Goal: Task Accomplishment & Management: Use online tool/utility

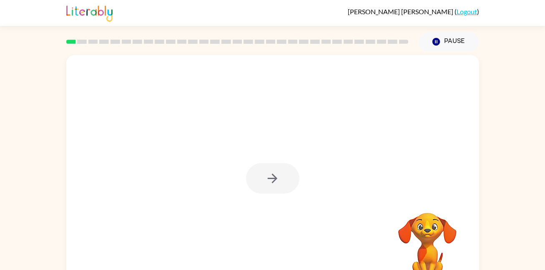
scroll to position [23, 0]
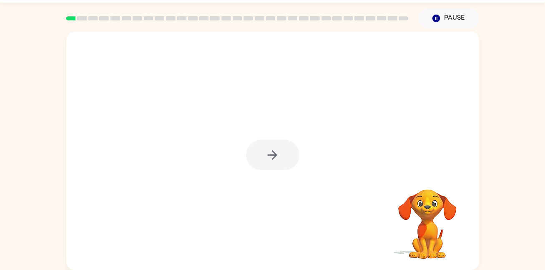
click at [288, 162] on div at bounding box center [272, 155] width 53 height 30
click at [276, 140] on button "button" at bounding box center [272, 155] width 53 height 30
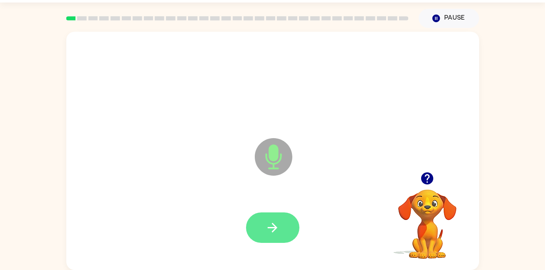
click at [273, 222] on icon "button" at bounding box center [272, 227] width 15 height 15
click at [429, 179] on icon "button" at bounding box center [427, 178] width 12 height 12
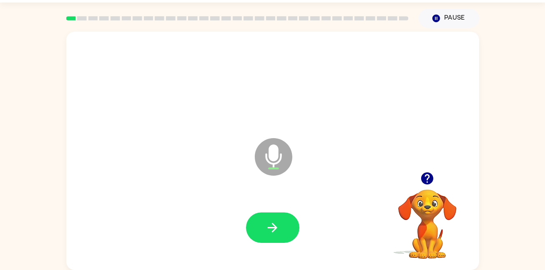
click at [267, 246] on div at bounding box center [273, 228] width 396 height 68
click at [270, 236] on button "button" at bounding box center [272, 227] width 53 height 30
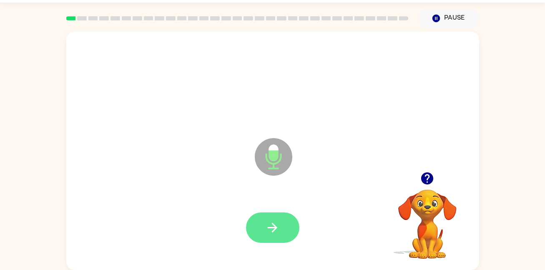
click at [289, 225] on button "button" at bounding box center [272, 227] width 53 height 30
click at [435, 183] on button "button" at bounding box center [427, 178] width 21 height 21
click at [262, 223] on button "button" at bounding box center [272, 227] width 53 height 30
click at [427, 180] on icon "button" at bounding box center [427, 178] width 15 height 15
click at [278, 227] on icon "button" at bounding box center [272, 227] width 15 height 15
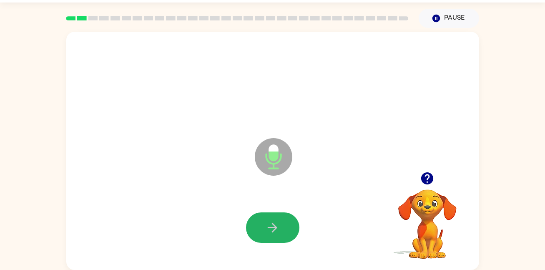
click at [278, 227] on icon "button" at bounding box center [272, 227] width 15 height 15
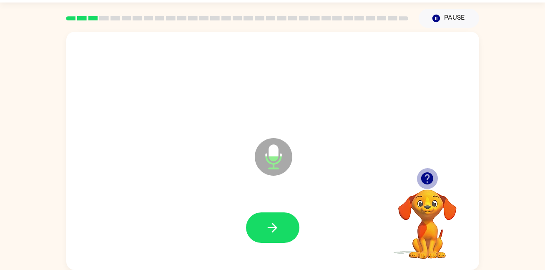
click at [427, 177] on icon "button" at bounding box center [427, 178] width 12 height 12
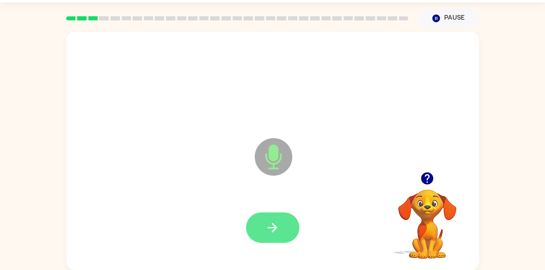
click at [288, 222] on button "button" at bounding box center [272, 227] width 53 height 30
click at [278, 226] on icon "button" at bounding box center [272, 227] width 15 height 15
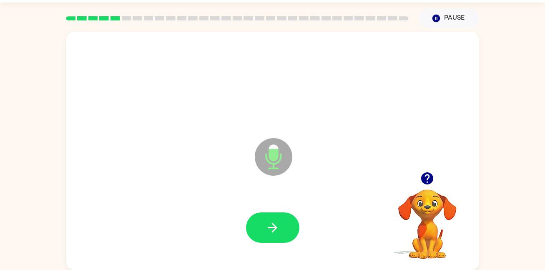
click at [423, 177] on icon "button" at bounding box center [427, 178] width 12 height 12
click at [265, 215] on button "button" at bounding box center [272, 227] width 53 height 30
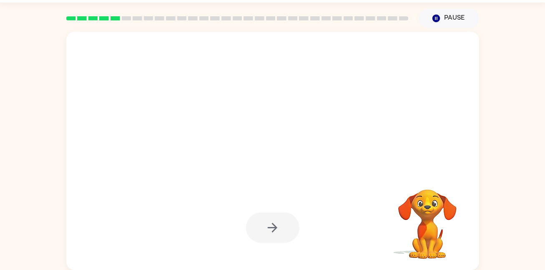
click at [272, 219] on div at bounding box center [272, 227] width 53 height 30
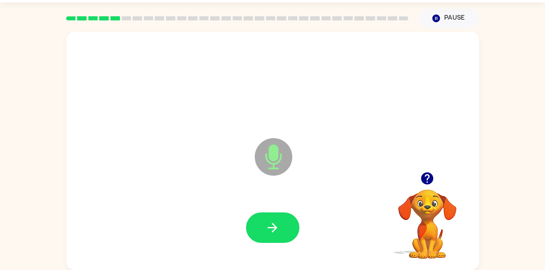
click at [272, 219] on button "button" at bounding box center [272, 227] width 53 height 30
click at [431, 182] on icon "button" at bounding box center [427, 178] width 12 height 12
click at [292, 230] on button "button" at bounding box center [272, 227] width 53 height 30
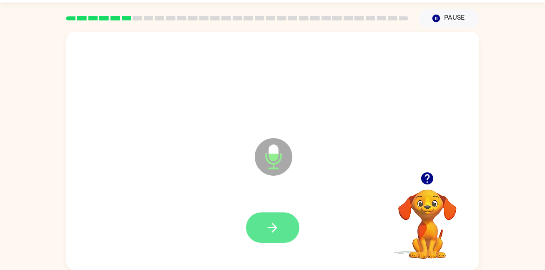
click at [285, 228] on button "button" at bounding box center [272, 227] width 53 height 30
click at [264, 237] on button "button" at bounding box center [272, 227] width 53 height 30
click at [430, 177] on icon "button" at bounding box center [427, 178] width 12 height 12
click at [293, 227] on button "button" at bounding box center [272, 227] width 53 height 30
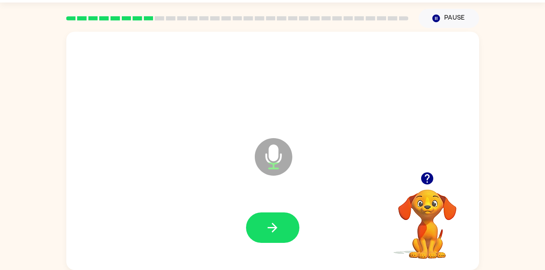
click at [300, 232] on div at bounding box center [273, 228] width 396 height 68
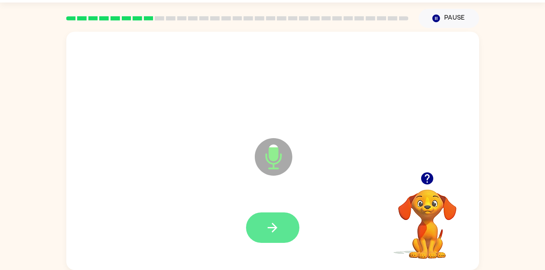
click at [252, 233] on button "button" at bounding box center [272, 227] width 53 height 30
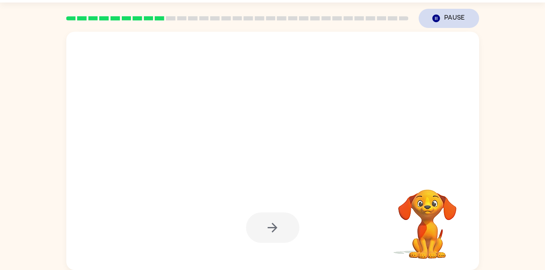
click at [457, 13] on button "Pause Pause" at bounding box center [449, 18] width 61 height 19
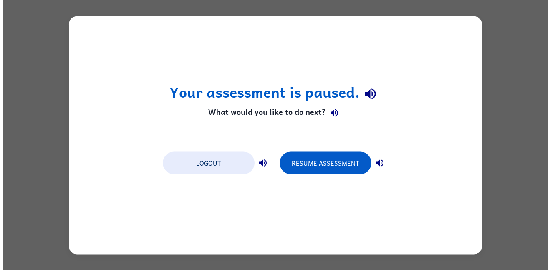
scroll to position [0, 0]
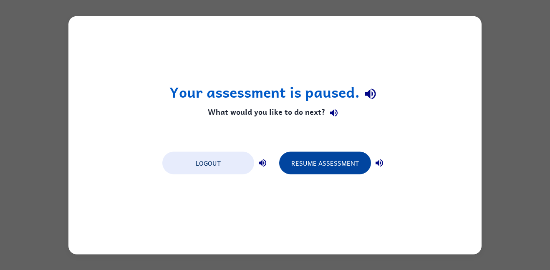
click at [353, 166] on button "Resume Assessment" at bounding box center [325, 162] width 92 height 23
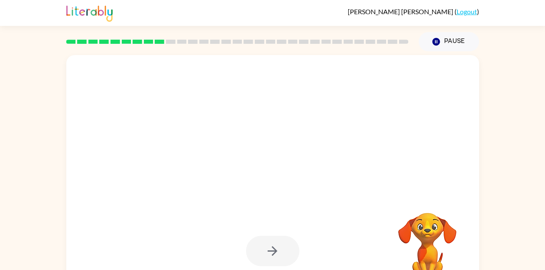
click at [440, 53] on div "Pause Pause" at bounding box center [449, 41] width 71 height 29
click at [435, 50] on button "Pause Pause" at bounding box center [449, 41] width 61 height 19
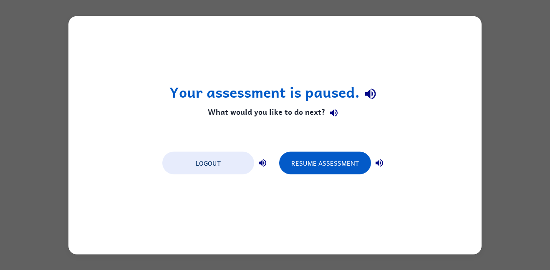
click at [384, 165] on button "button" at bounding box center [379, 162] width 17 height 17
click at [264, 159] on icon "button" at bounding box center [262, 163] width 10 height 10
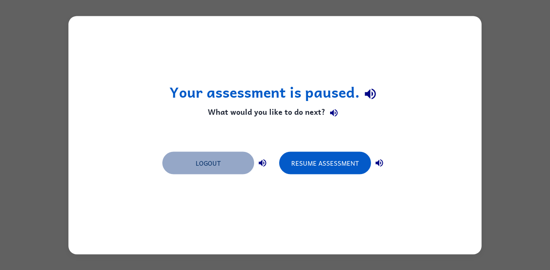
click at [236, 164] on button "Logout" at bounding box center [208, 162] width 92 height 23
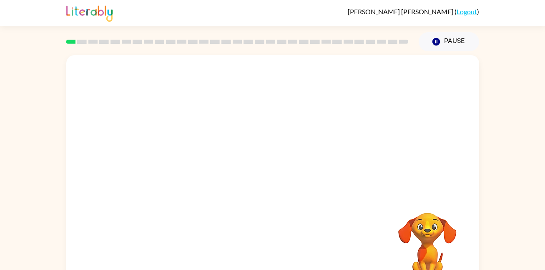
click at [356, 154] on div at bounding box center [272, 125] width 413 height 140
click at [290, 174] on button "button" at bounding box center [272, 178] width 53 height 30
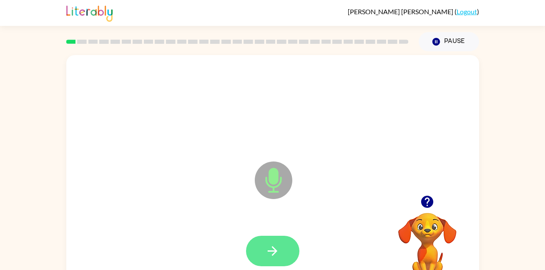
click at [270, 243] on button "button" at bounding box center [272, 251] width 53 height 30
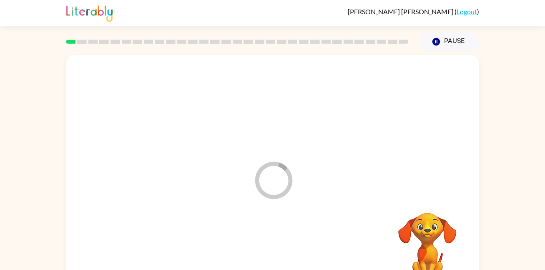
scroll to position [23, 0]
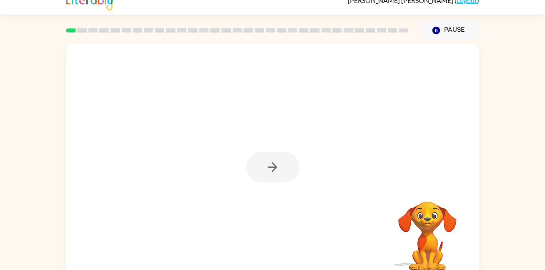
scroll to position [12, 0]
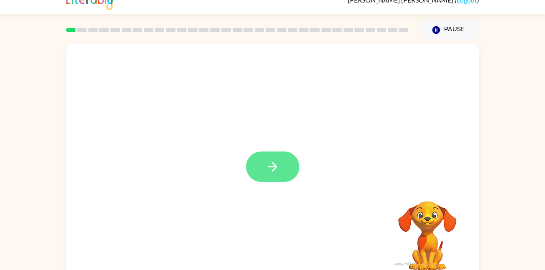
click at [268, 168] on icon "button" at bounding box center [272, 166] width 15 height 15
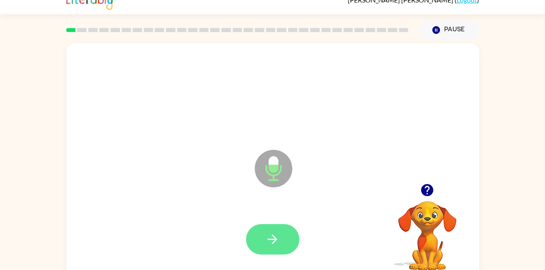
click at [275, 235] on icon "button" at bounding box center [272, 239] width 15 height 15
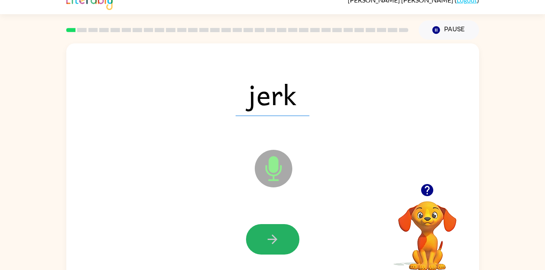
click at [275, 235] on icon "button" at bounding box center [272, 239] width 15 height 15
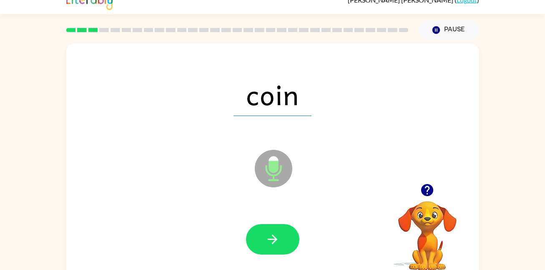
click at [275, 235] on icon "button" at bounding box center [272, 239] width 15 height 15
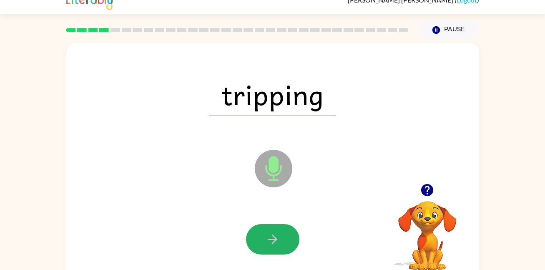
click at [275, 235] on icon "button" at bounding box center [272, 239] width 15 height 15
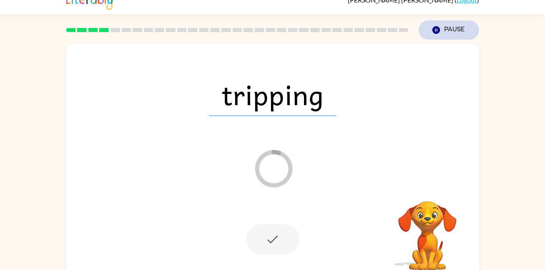
click at [444, 23] on button "Pause Pause" at bounding box center [449, 29] width 61 height 19
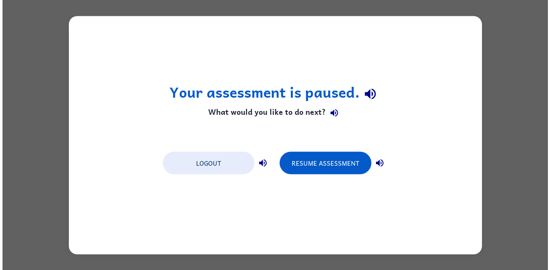
scroll to position [0, 0]
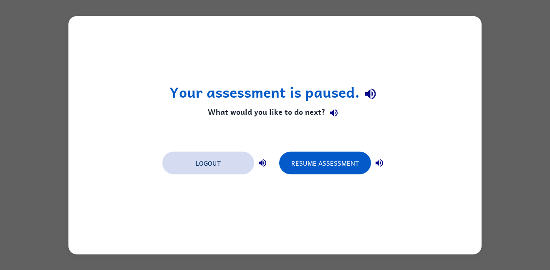
click at [242, 172] on button "Logout" at bounding box center [208, 162] width 92 height 23
